Goal: Information Seeking & Learning: Learn about a topic

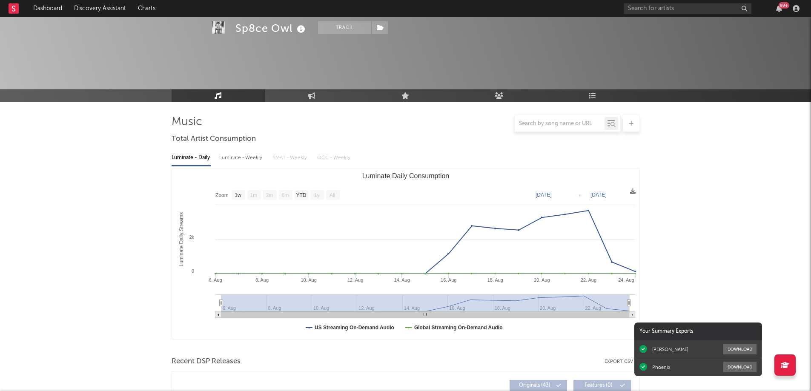
select select "1w"
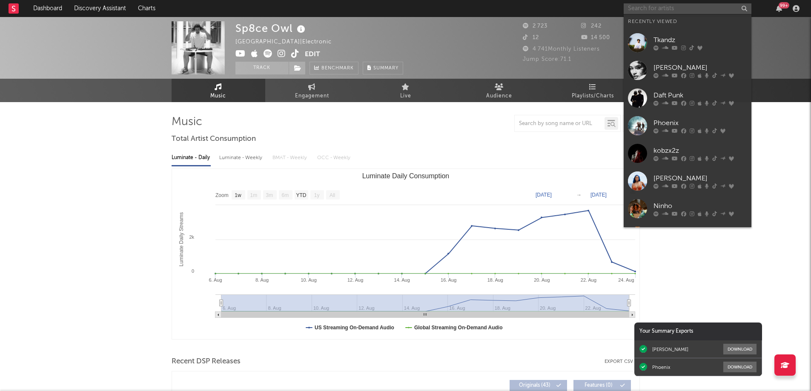
click at [660, 11] on input "text" at bounding box center [688, 8] width 128 height 11
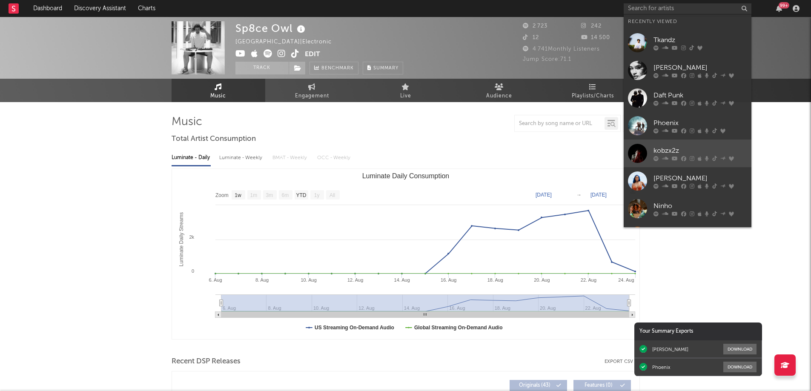
click at [678, 156] on div at bounding box center [701, 158] width 94 height 5
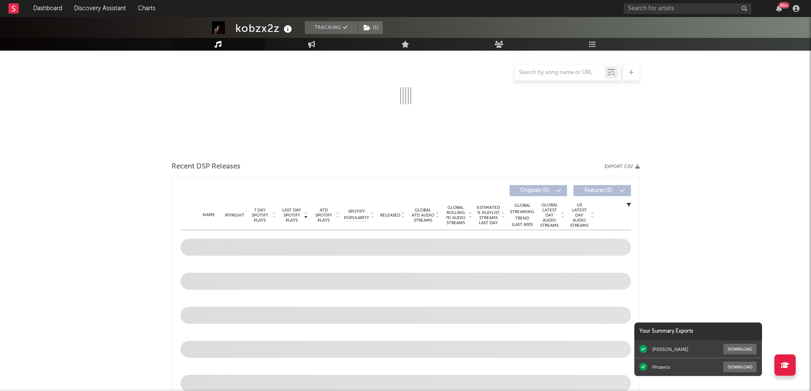
select select "6m"
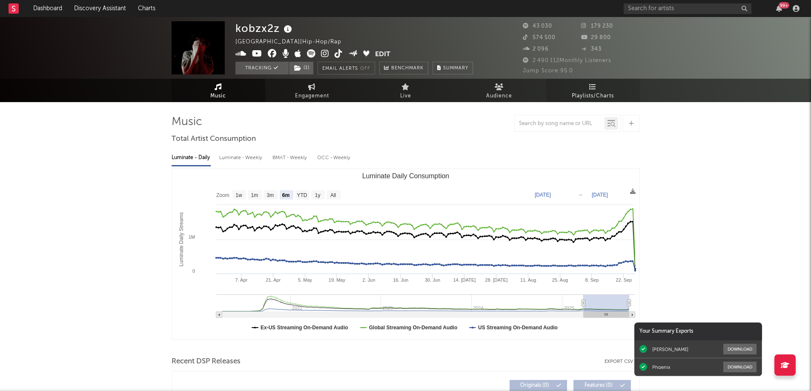
click at [590, 85] on icon at bounding box center [592, 86] width 7 height 7
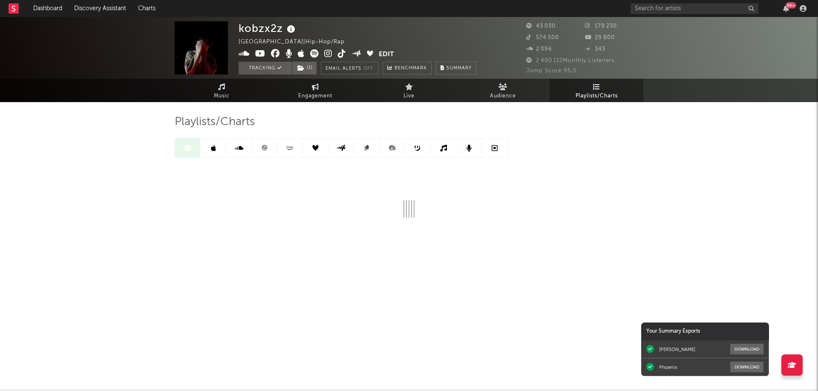
click at [265, 152] on link at bounding box center [265, 147] width 26 height 19
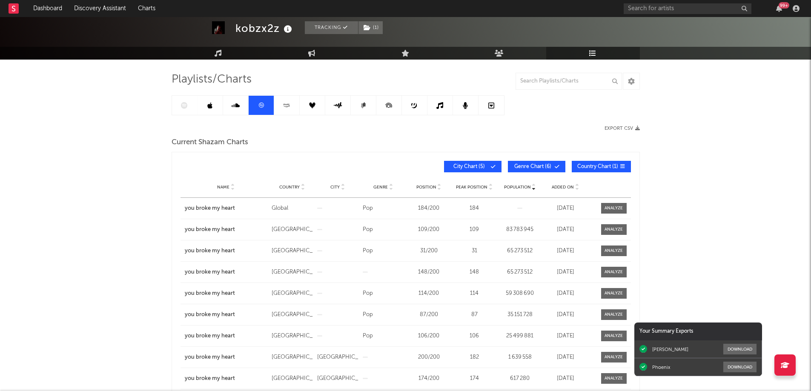
scroll to position [85, 0]
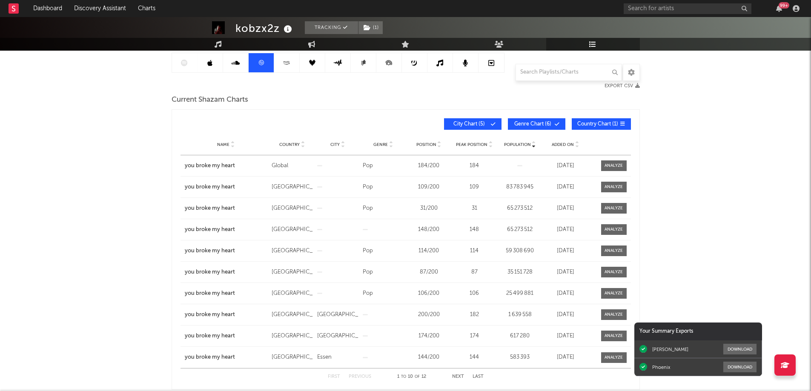
click at [482, 124] on span "City Chart ( 5 )" at bounding box center [469, 124] width 39 height 5
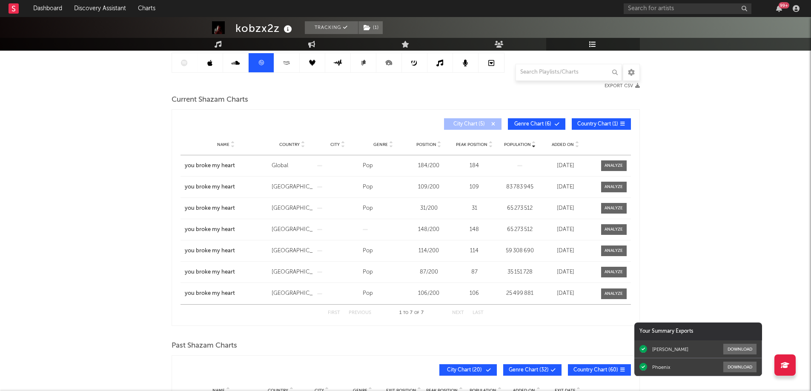
click at [380, 143] on span "Genre" at bounding box center [381, 144] width 14 height 5
click at [334, 142] on span "City" at bounding box center [335, 144] width 9 height 5
click at [439, 142] on icon at bounding box center [439, 142] width 4 height 3
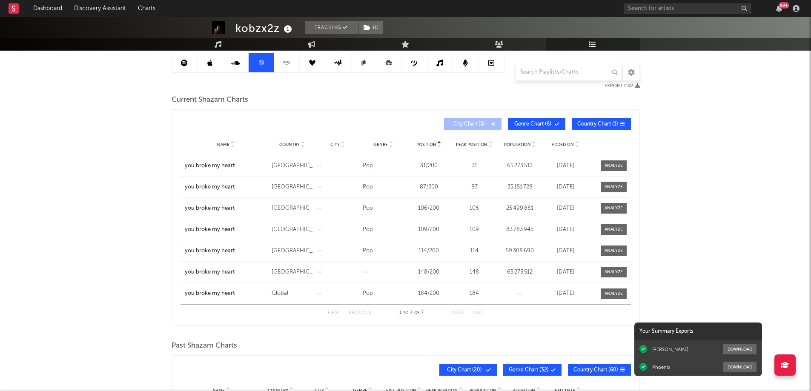
click at [388, 144] on div at bounding box center [390, 144] width 5 height 6
click at [301, 145] on icon at bounding box center [303, 146] width 4 height 3
click at [519, 144] on span "Population" at bounding box center [517, 144] width 27 height 5
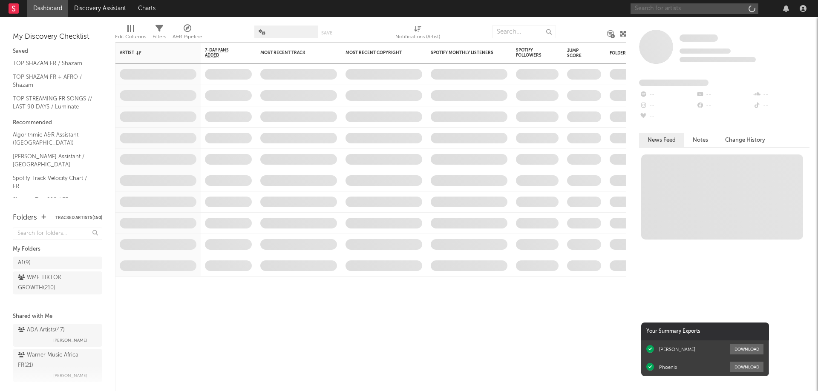
click at [680, 7] on input "text" at bounding box center [694, 8] width 128 height 11
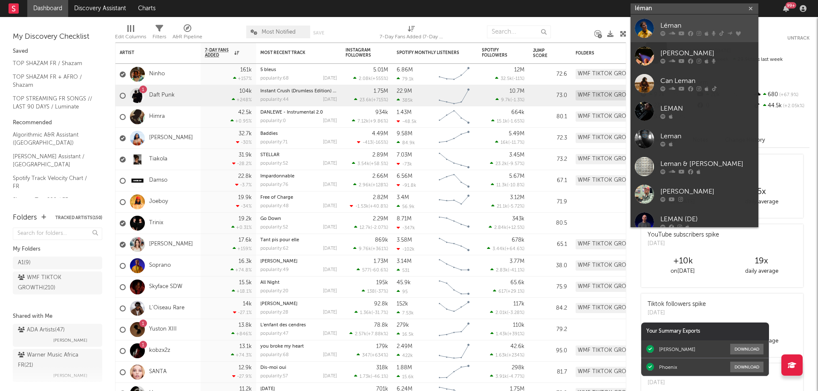
type input "léman"
click at [684, 26] on div "Léman" at bounding box center [707, 25] width 94 height 10
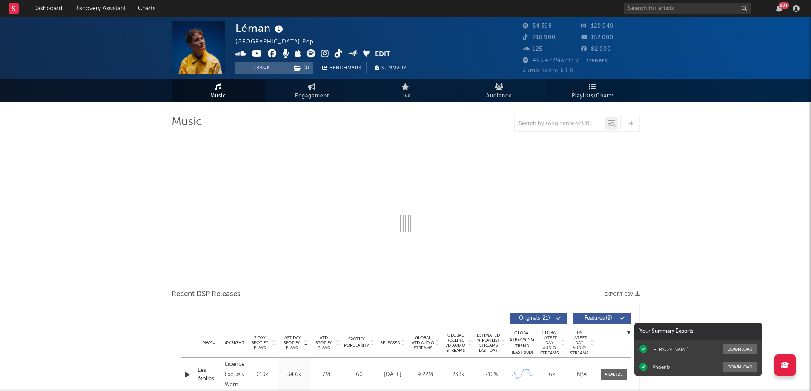
select select "6m"
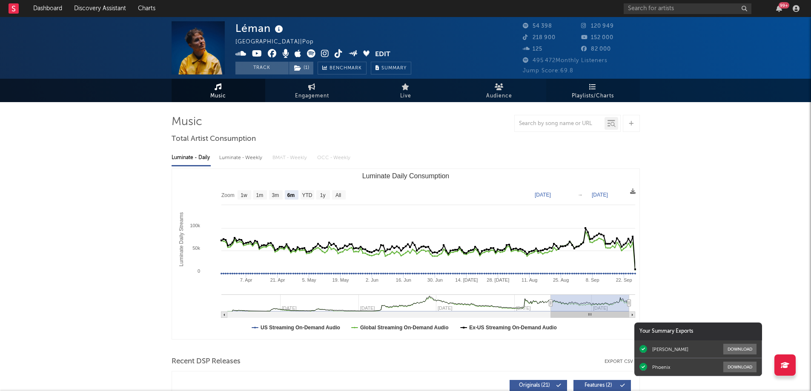
click at [589, 93] on span "Playlists/Charts" at bounding box center [593, 96] width 42 height 10
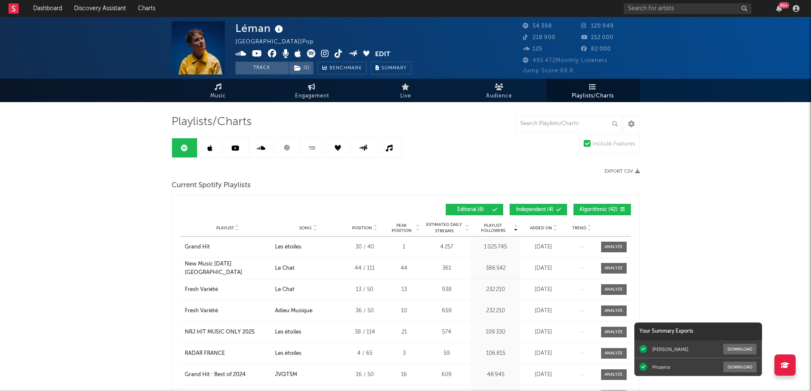
click at [288, 147] on icon at bounding box center [287, 148] width 6 height 6
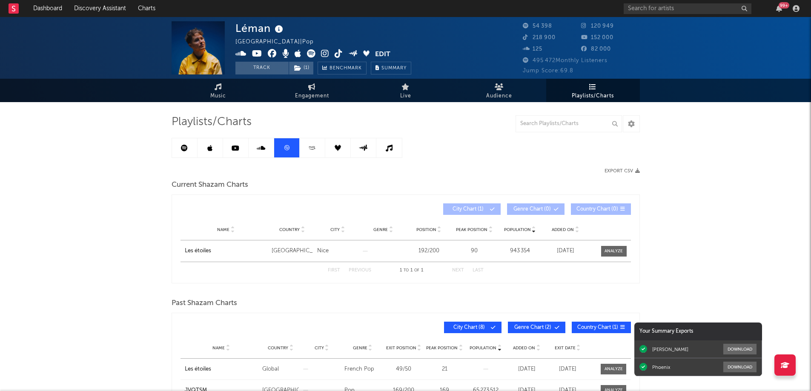
click at [183, 146] on icon at bounding box center [184, 148] width 7 height 7
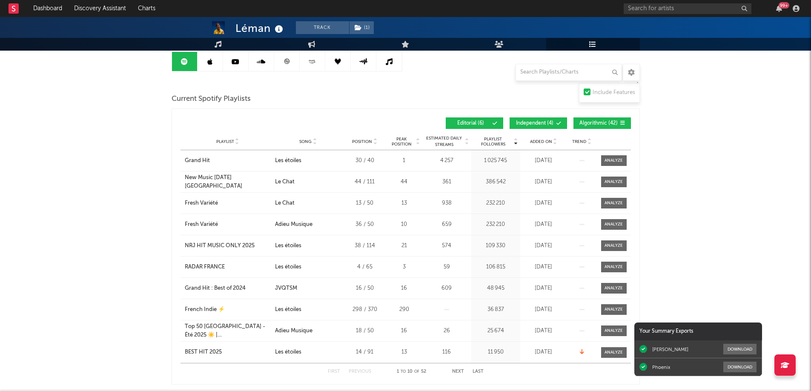
scroll to position [128, 0]
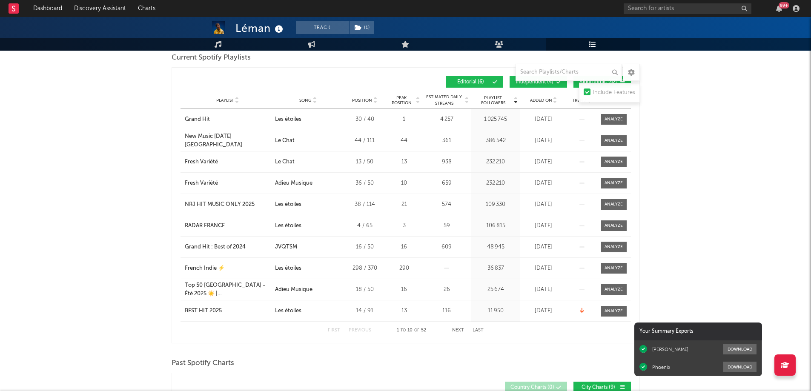
click at [548, 99] on span "Added On" at bounding box center [541, 100] width 22 height 5
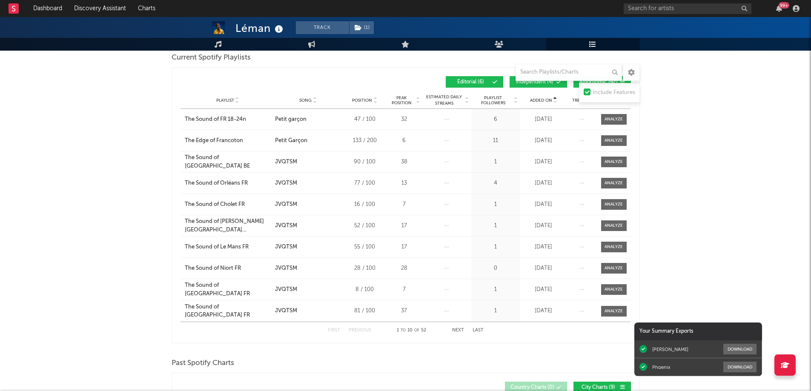
click at [548, 99] on span "Added On" at bounding box center [541, 100] width 22 height 5
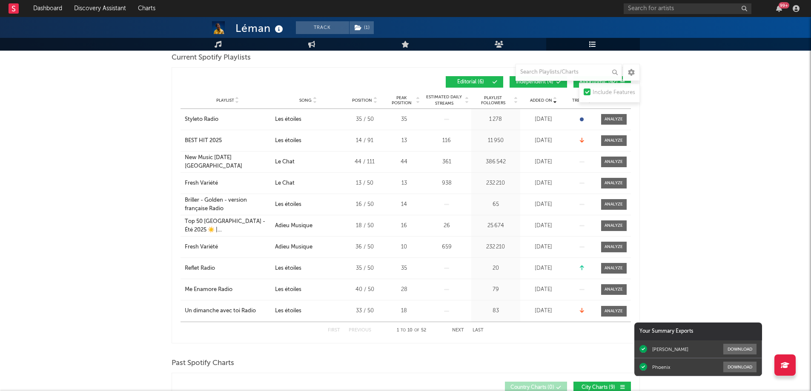
click at [496, 101] on span "Playlist Followers" at bounding box center [494, 100] width 40 height 10
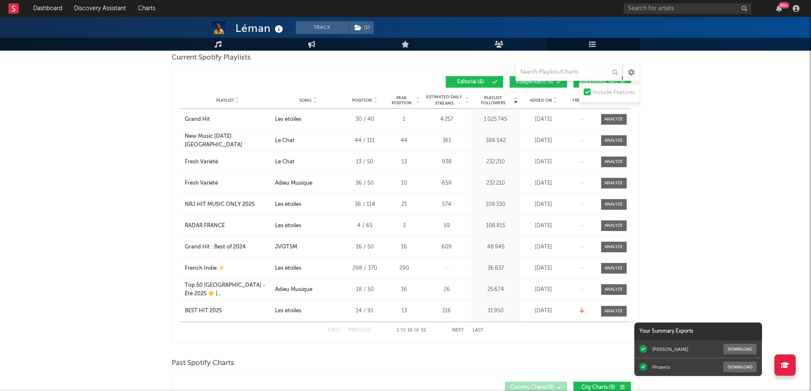
click at [458, 330] on button "Next" at bounding box center [458, 330] width 12 height 5
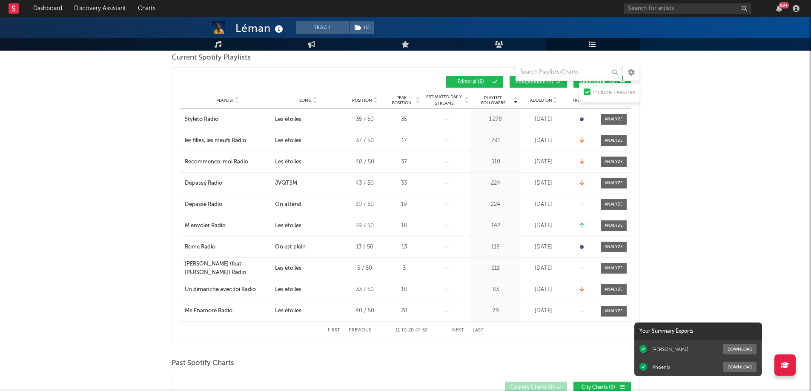
click at [458, 330] on button "Next" at bounding box center [458, 330] width 12 height 5
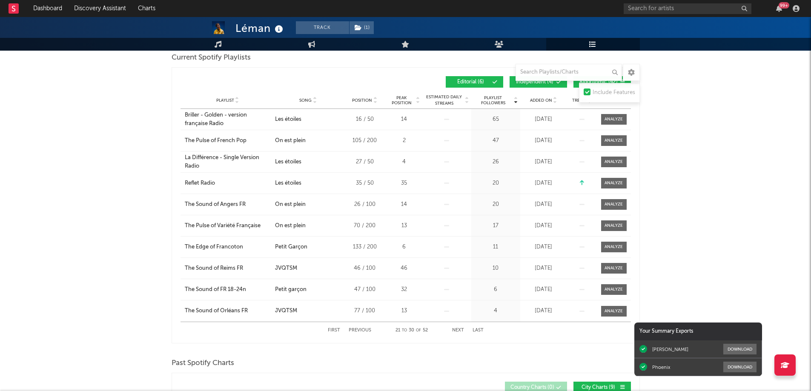
click at [458, 330] on button "Next" at bounding box center [458, 330] width 12 height 5
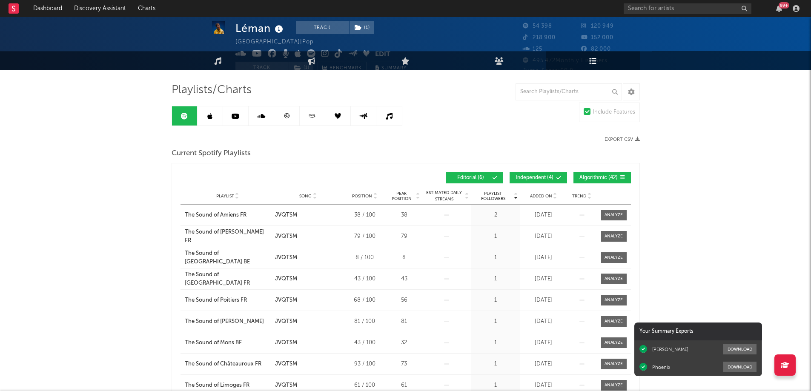
scroll to position [0, 0]
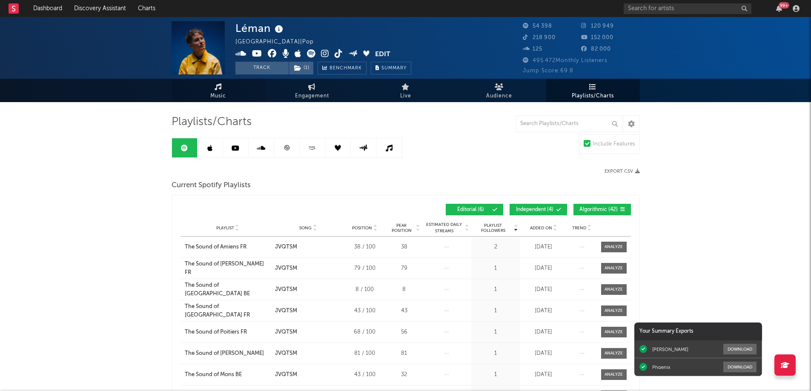
click at [214, 84] on link "Music" at bounding box center [219, 90] width 94 height 23
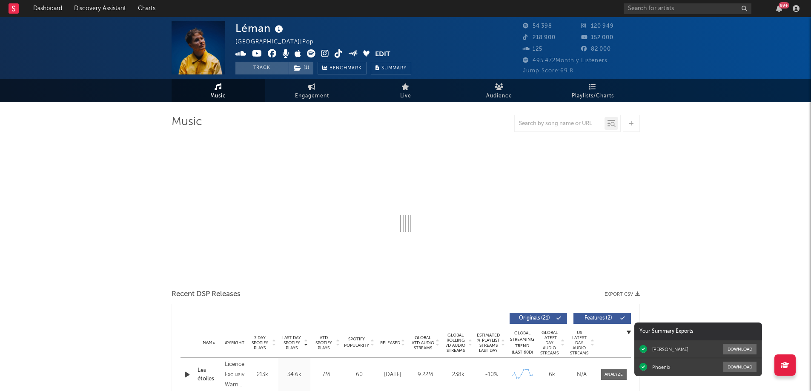
select select "6m"
